Goal: Task Accomplishment & Management: Manage account settings

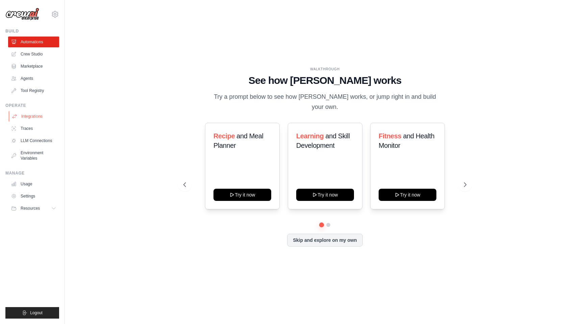
click at [27, 114] on link "Integrations" at bounding box center [34, 116] width 51 height 11
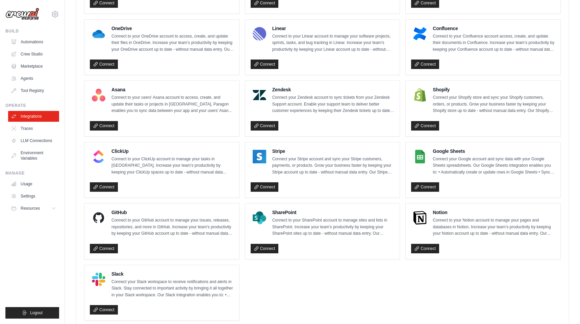
scroll to position [388, 0]
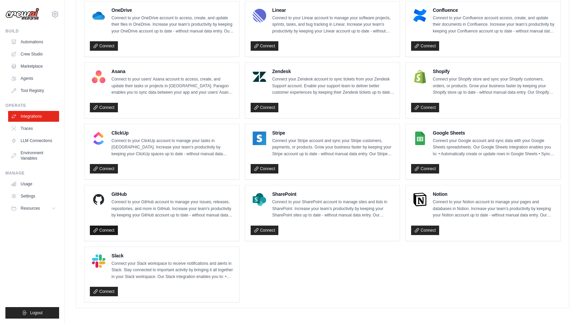
click at [104, 231] on link "Connect" at bounding box center [104, 229] width 28 height 9
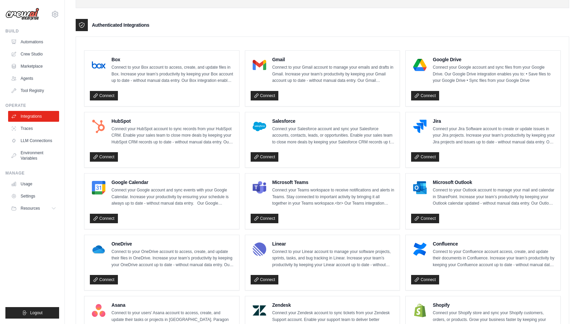
scroll to position [154, 0]
click at [428, 95] on link "Connect" at bounding box center [425, 95] width 28 height 9
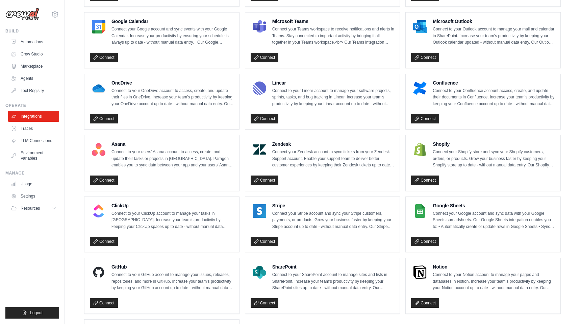
scroll to position [388, 0]
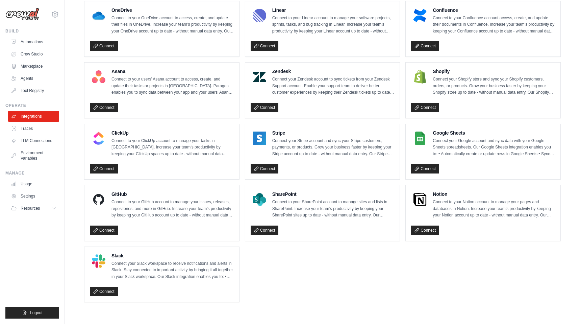
click at [111, 223] on div "Connect" at bounding box center [162, 229] width 144 height 13
click at [111, 225] on link "Connect" at bounding box center [104, 229] width 28 height 9
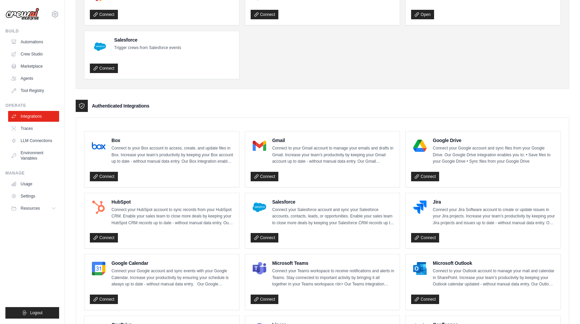
scroll to position [0, 0]
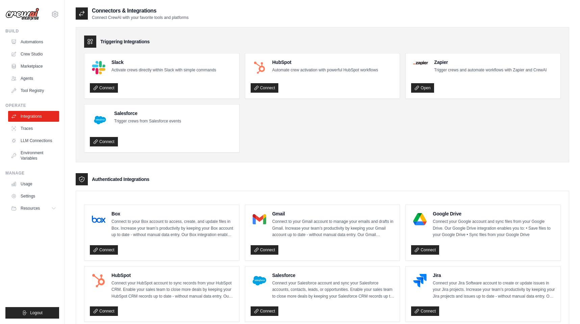
click at [564, 66] on div "Triggering Integrations Slack Activate crews directly within Slack with simple …" at bounding box center [323, 94] width 494 height 135
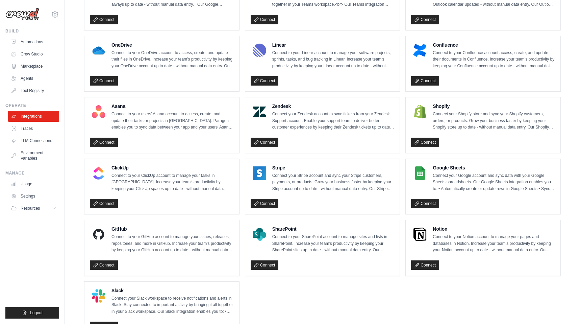
scroll to position [388, 0]
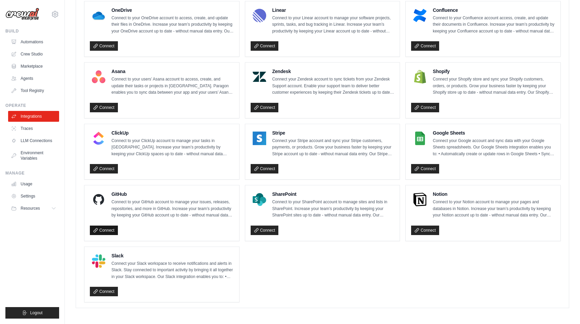
click at [102, 232] on link "Connect" at bounding box center [104, 229] width 28 height 9
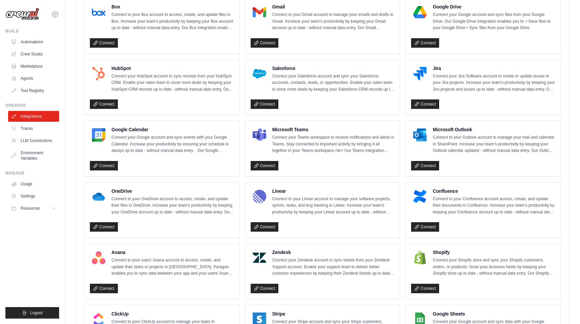
scroll to position [0, 0]
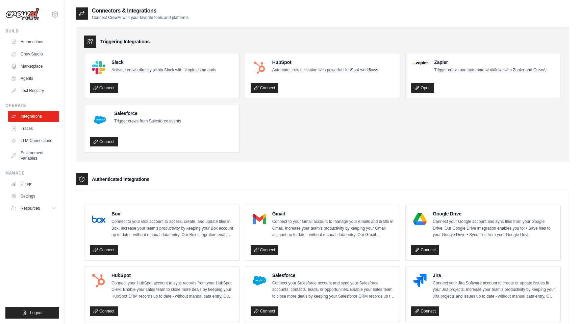
click at [114, 181] on h3 "Authenticated Integrations" at bounding box center [120, 179] width 57 height 7
click at [80, 179] on icon at bounding box center [81, 179] width 7 height 7
click at [41, 196] on link "Settings" at bounding box center [34, 196] width 51 height 11
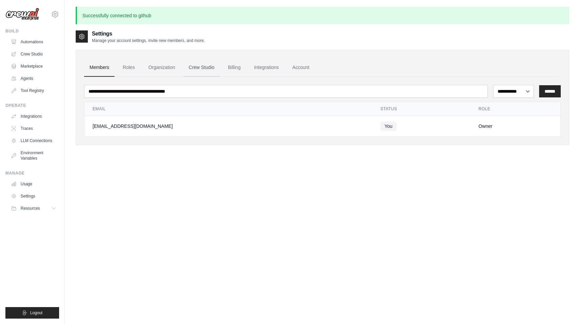
click at [215, 69] on link "Crew Studio" at bounding box center [201, 67] width 36 height 18
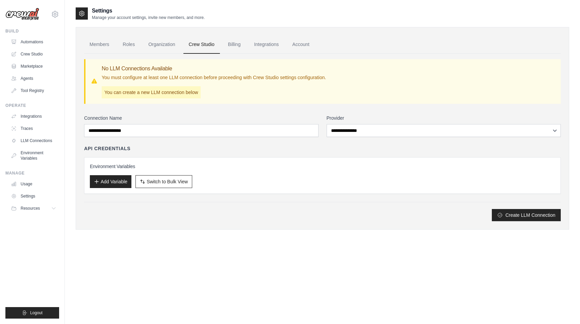
click at [266, 46] on link "Integrations" at bounding box center [266, 44] width 35 height 18
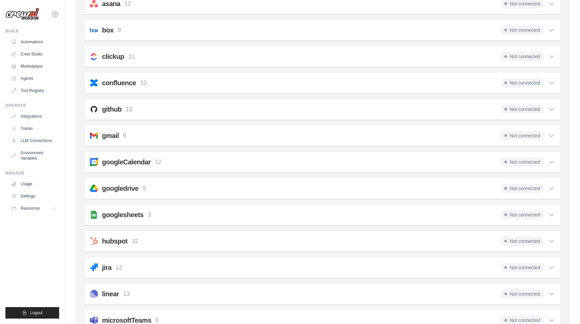
scroll to position [81, 0]
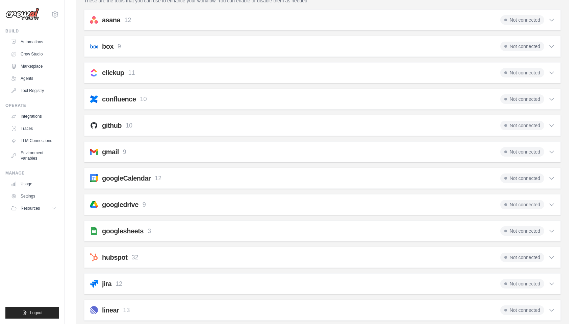
click at [153, 128] on div "github 10 Not connected" at bounding box center [322, 125] width 465 height 9
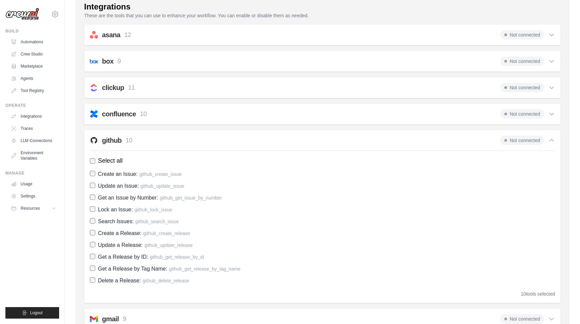
scroll to position [0, 0]
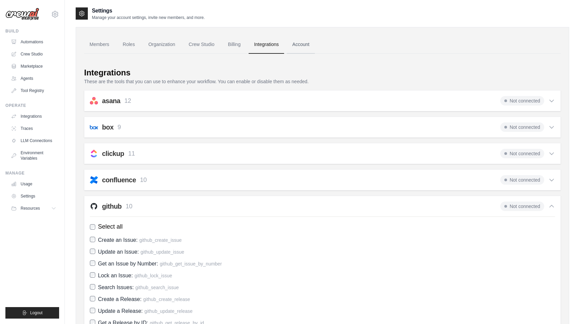
click at [309, 43] on link "Account" at bounding box center [301, 44] width 28 height 18
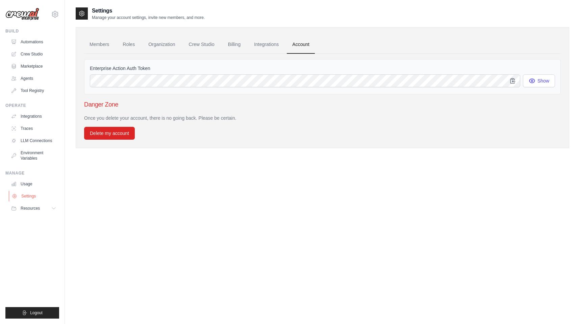
click at [37, 195] on link "Settings" at bounding box center [34, 196] width 51 height 11
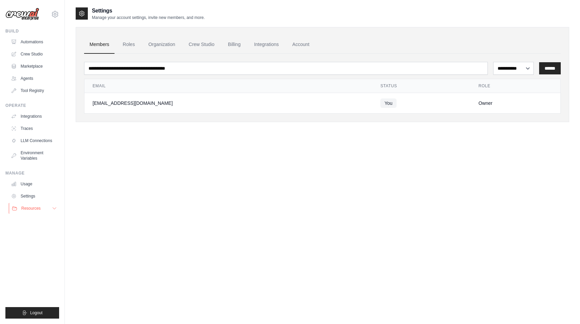
click at [39, 207] on span "Resources" at bounding box center [30, 207] width 19 height 5
click at [38, 229] on link "GitHub" at bounding box center [36, 230] width 47 height 9
